Goal: Information Seeking & Learning: Learn about a topic

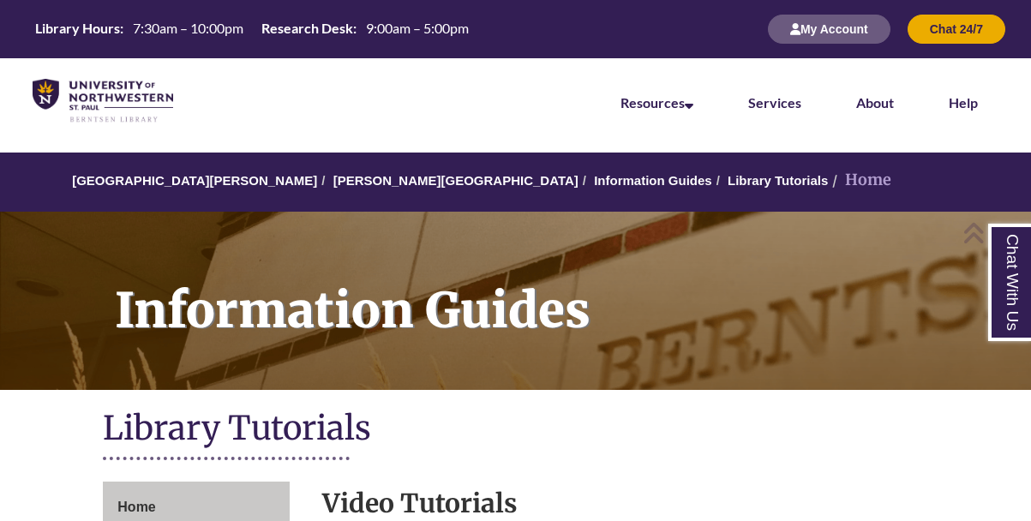
scroll to position [579, 0]
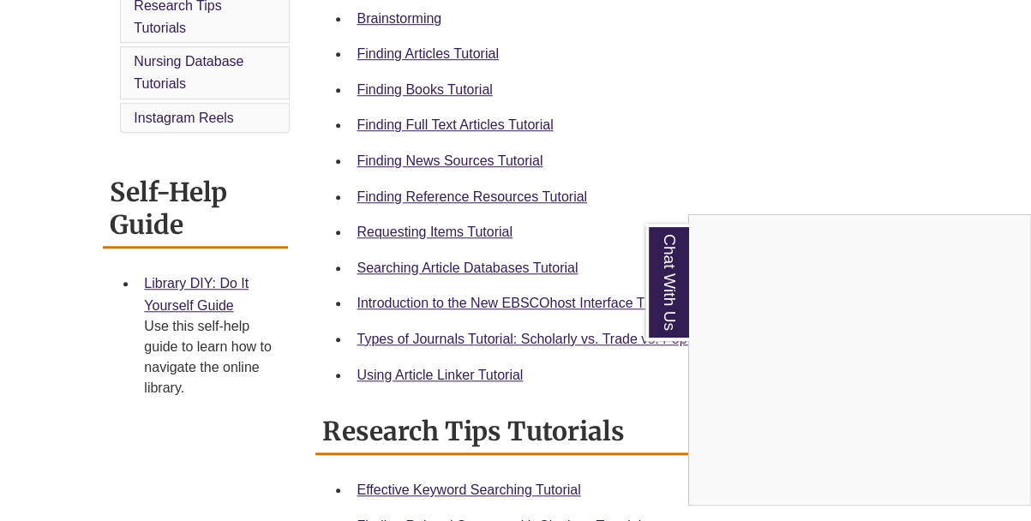
click at [451, 124] on div "Chat With Us" at bounding box center [515, 260] width 1031 height 521
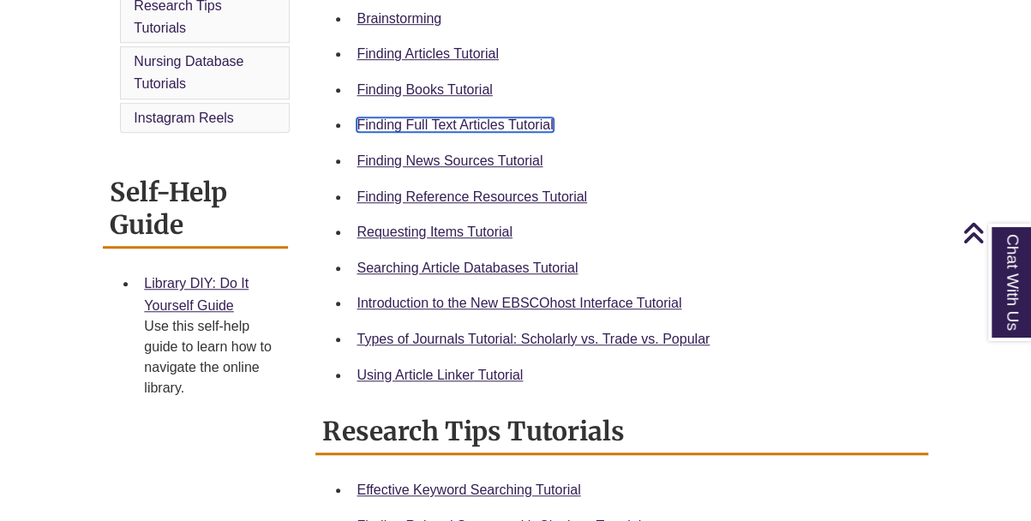
click at [451, 124] on link "Finding Full Text Articles Tutorial" at bounding box center [454, 124] width 196 height 15
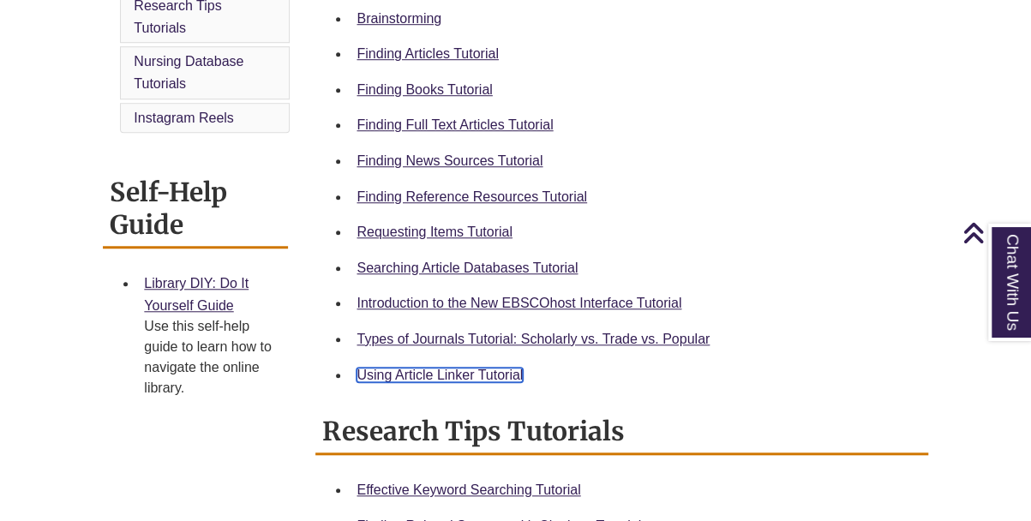
click at [452, 380] on link "Using Article Linker Tutorial" at bounding box center [439, 375] width 166 height 15
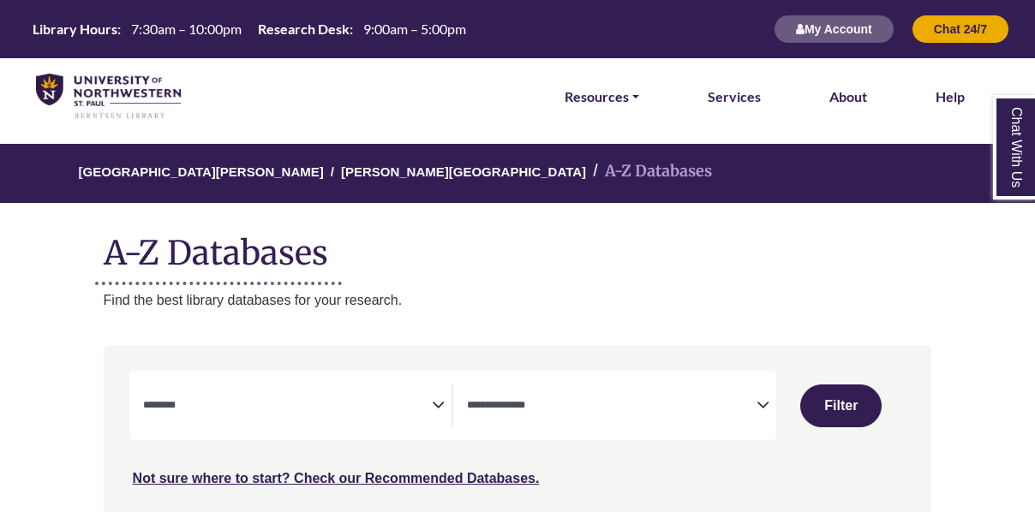
select select "Database Subject Filter"
select select "Database Types Filter"
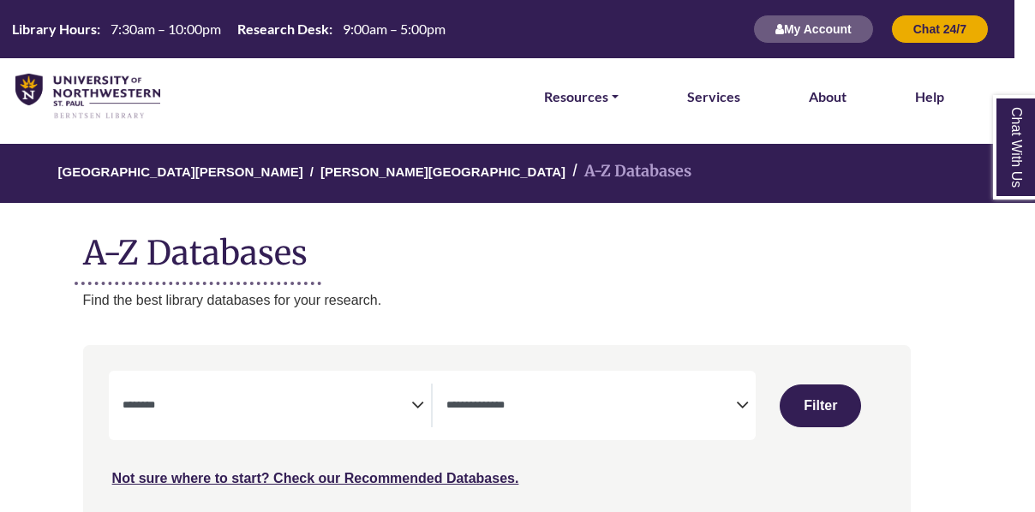
select select "Database Subject Filter"
select select "Database Types Filter"
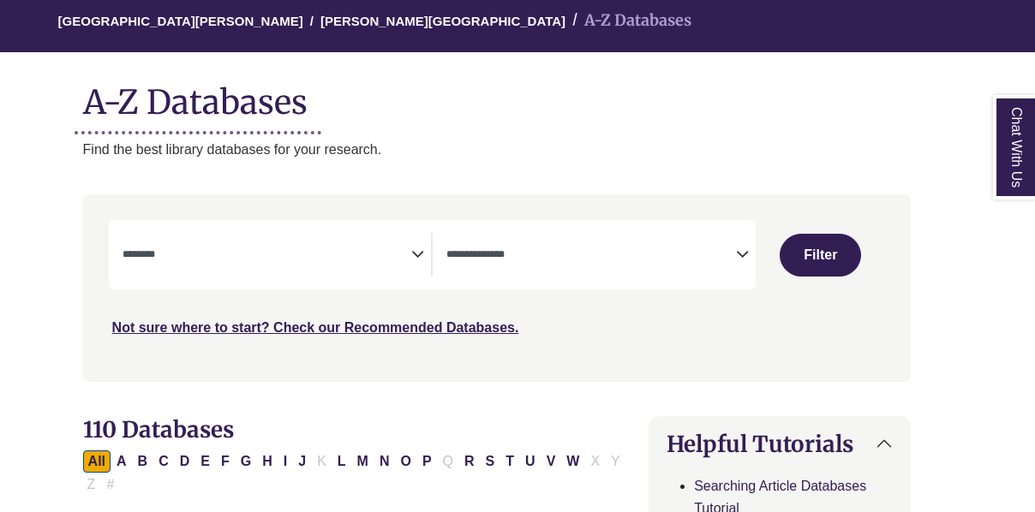
scroll to position [159, 21]
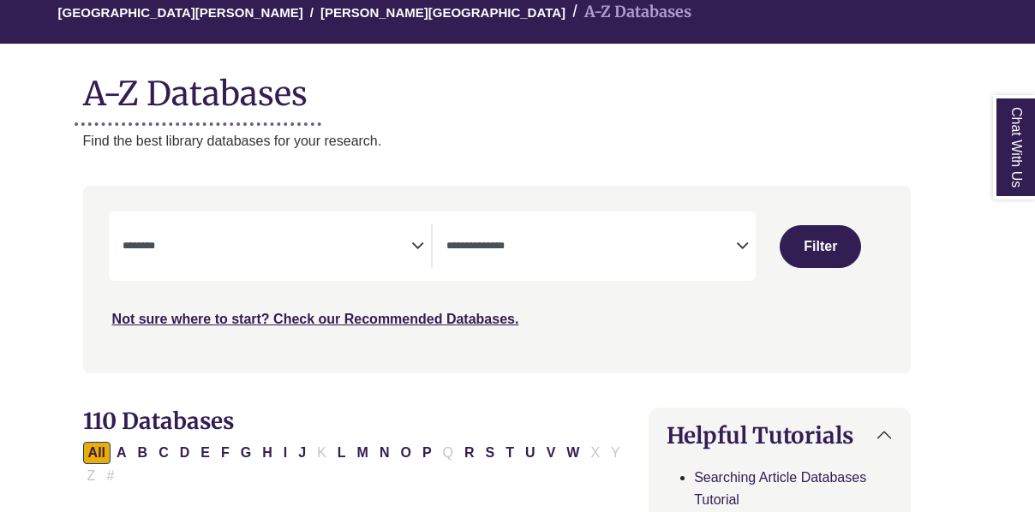
click at [545, 272] on div "**********" at bounding box center [433, 246] width 648 height 69
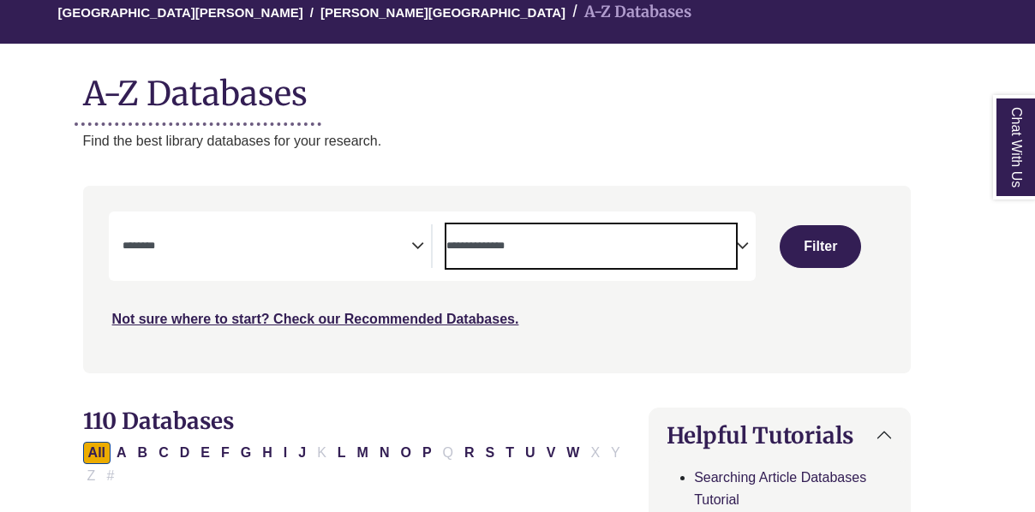
click at [557, 258] on span "Search filters" at bounding box center [591, 246] width 290 height 44
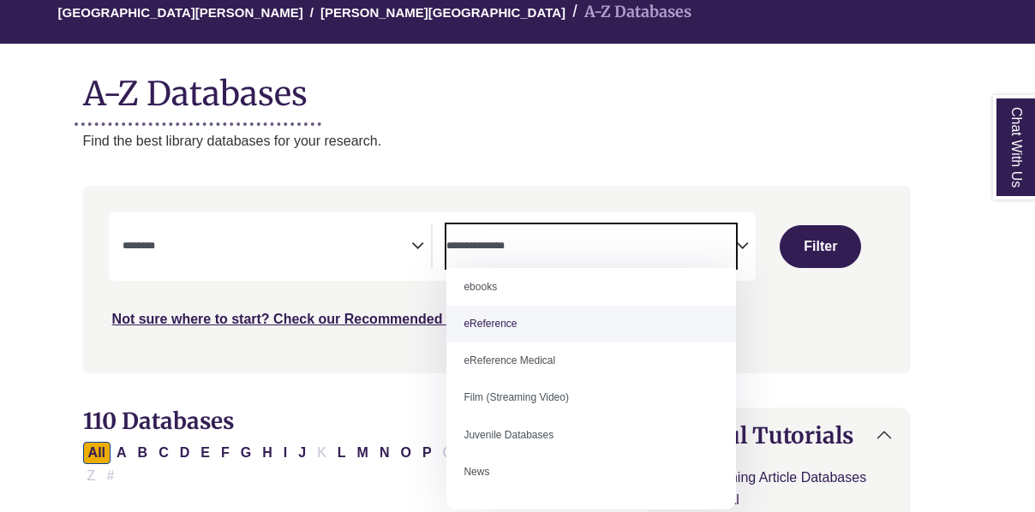
scroll to position [118, 0]
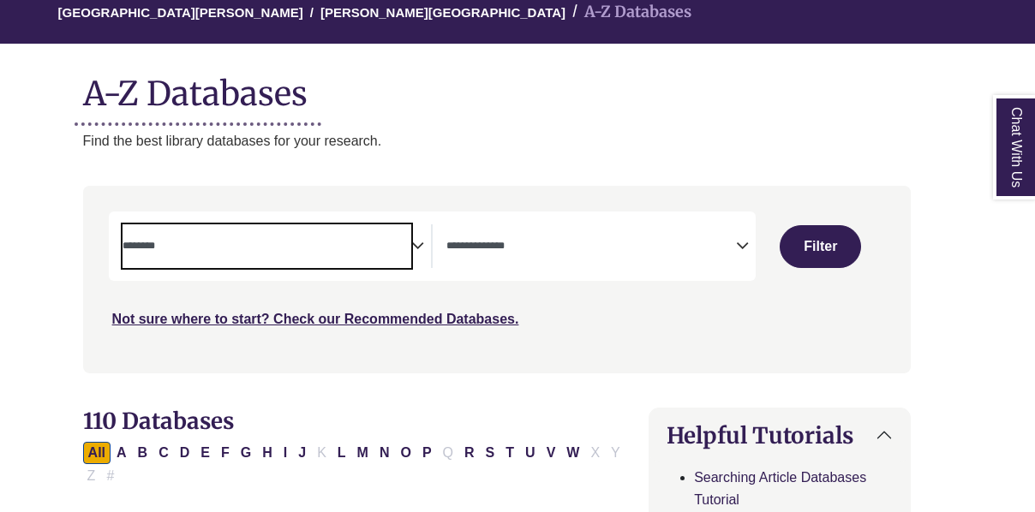
click at [333, 258] on span "Search filters" at bounding box center [268, 246] width 290 height 44
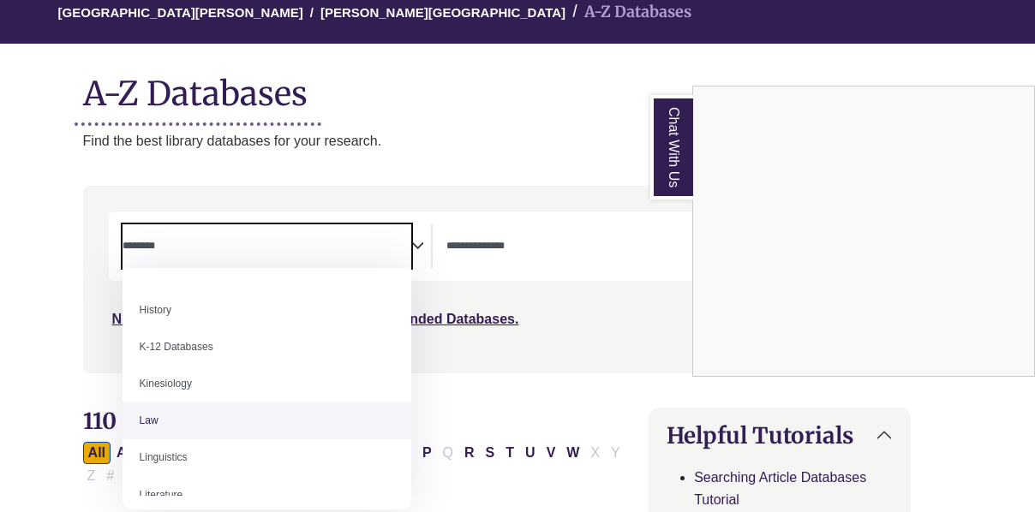
scroll to position [805, 0]
select select "******"
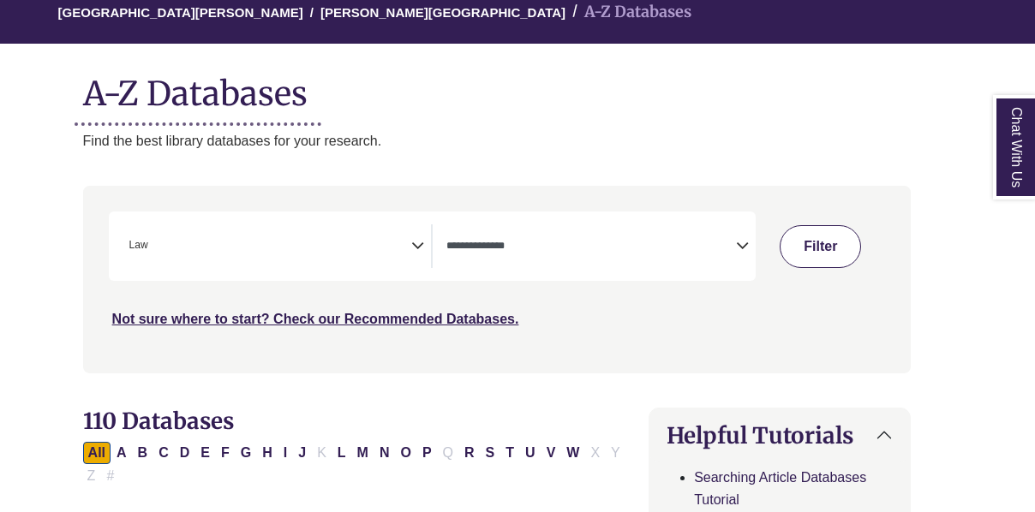
click at [811, 232] on button "Filter" at bounding box center [820, 246] width 81 height 43
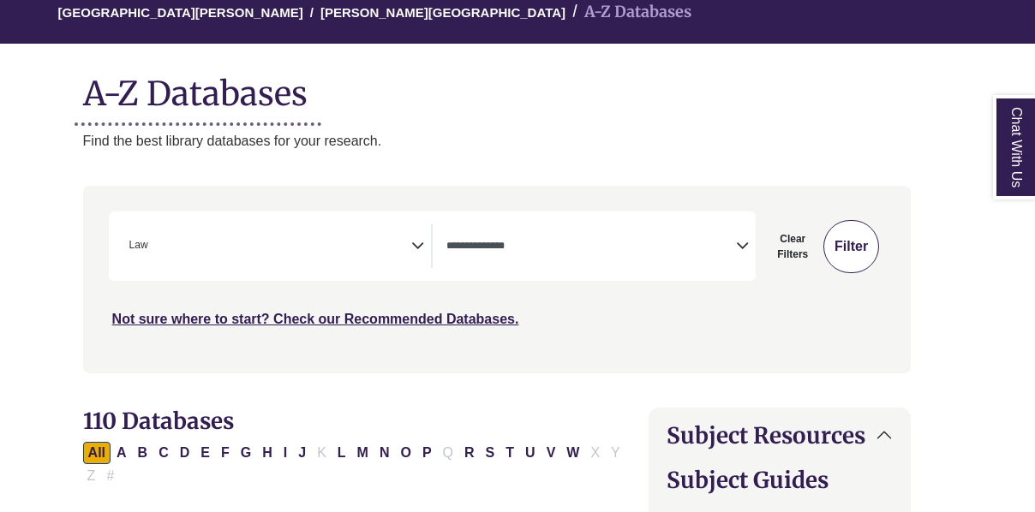
select select "Database Types Filter"
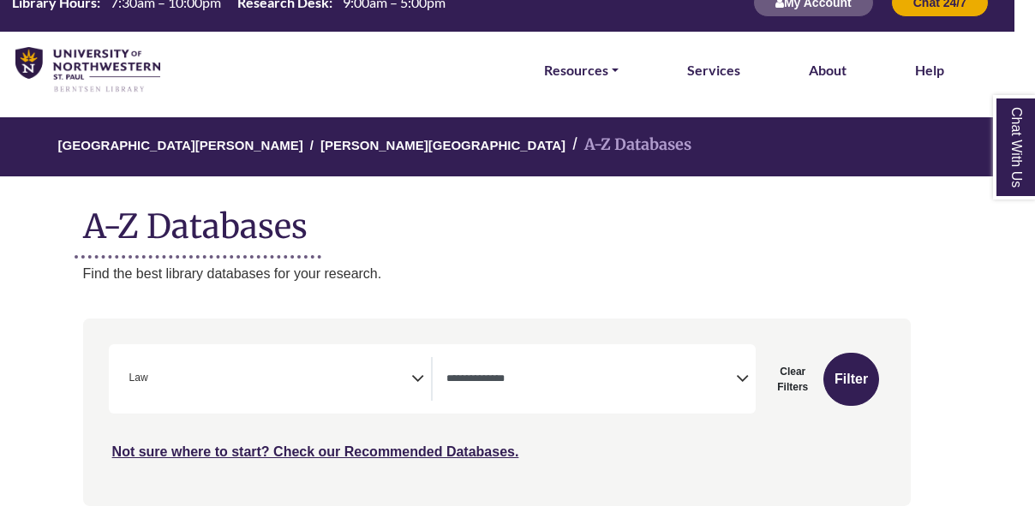
scroll to position [0, 21]
